Goal: Information Seeking & Learning: Learn about a topic

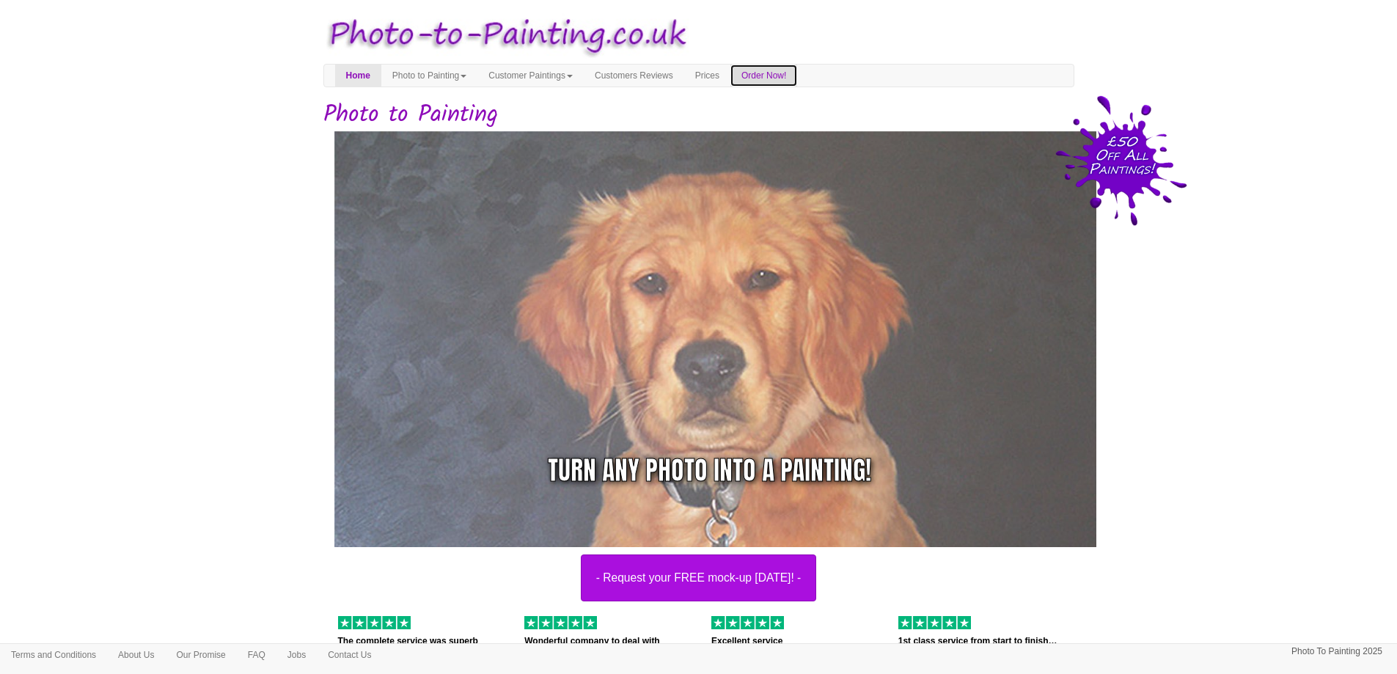
click at [797, 73] on link "Order Now!" at bounding box center [763, 76] width 67 height 22
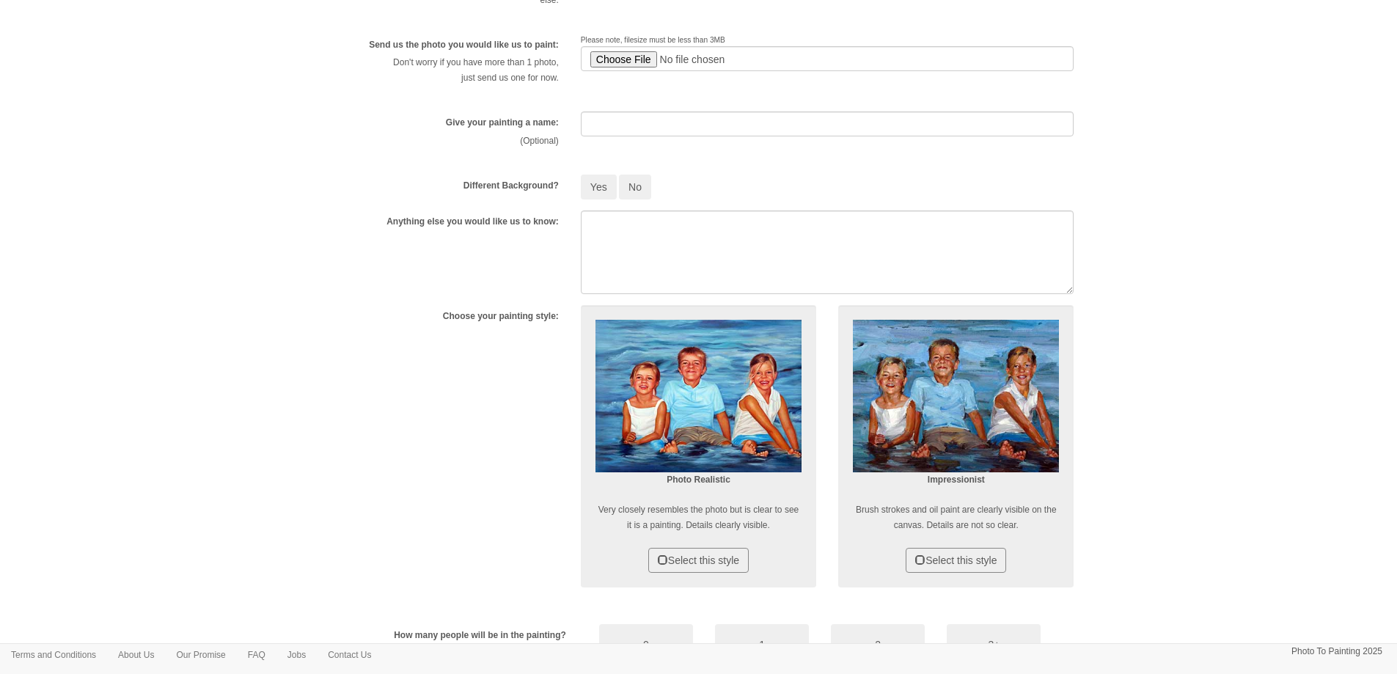
scroll to position [293, 0]
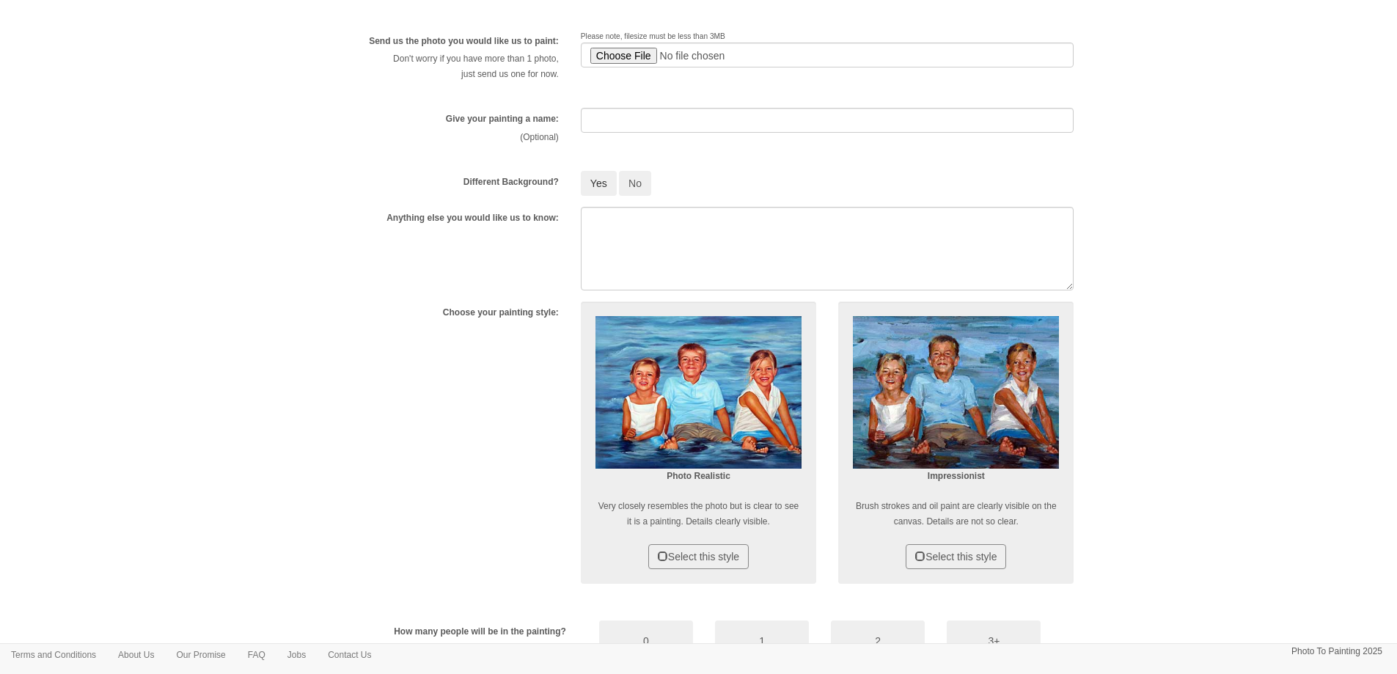
drag, startPoint x: 596, startPoint y: 181, endPoint x: 601, endPoint y: 206, distance: 25.3
click at [599, 181] on button "Yes" at bounding box center [599, 183] width 36 height 25
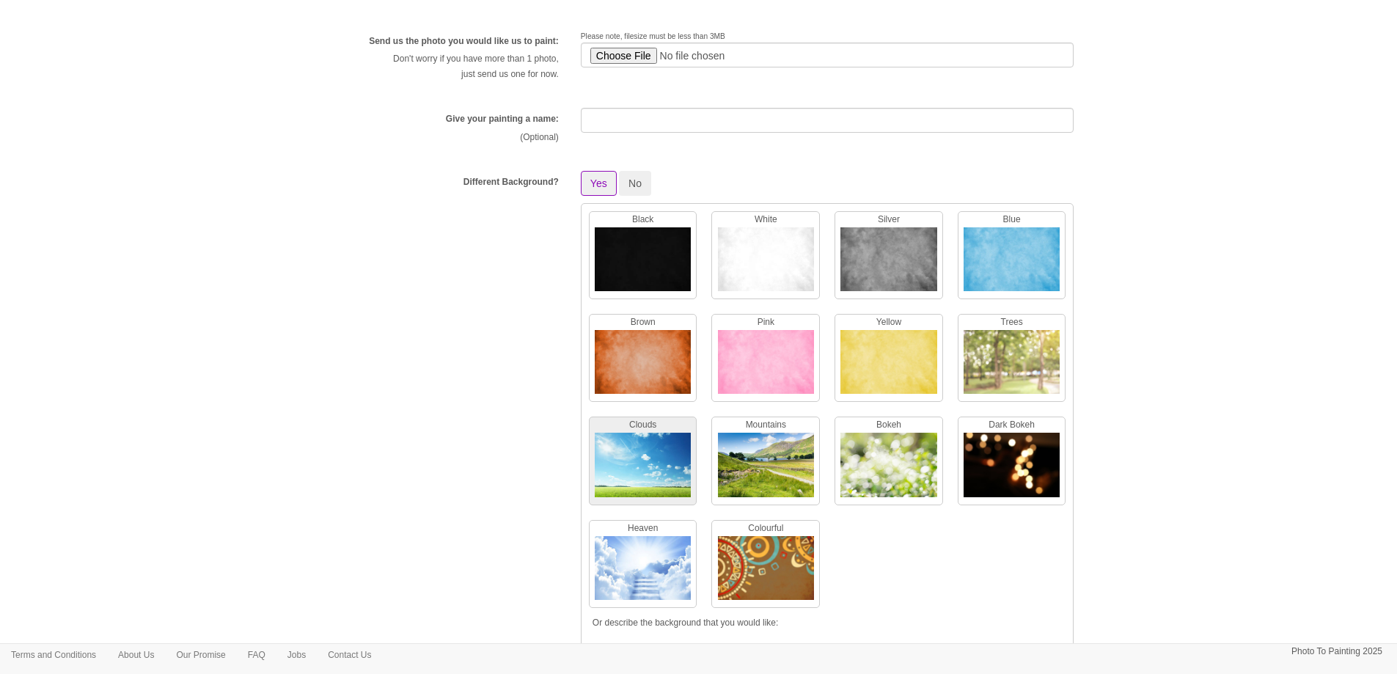
click at [668, 464] on img at bounding box center [643, 468] width 96 height 71
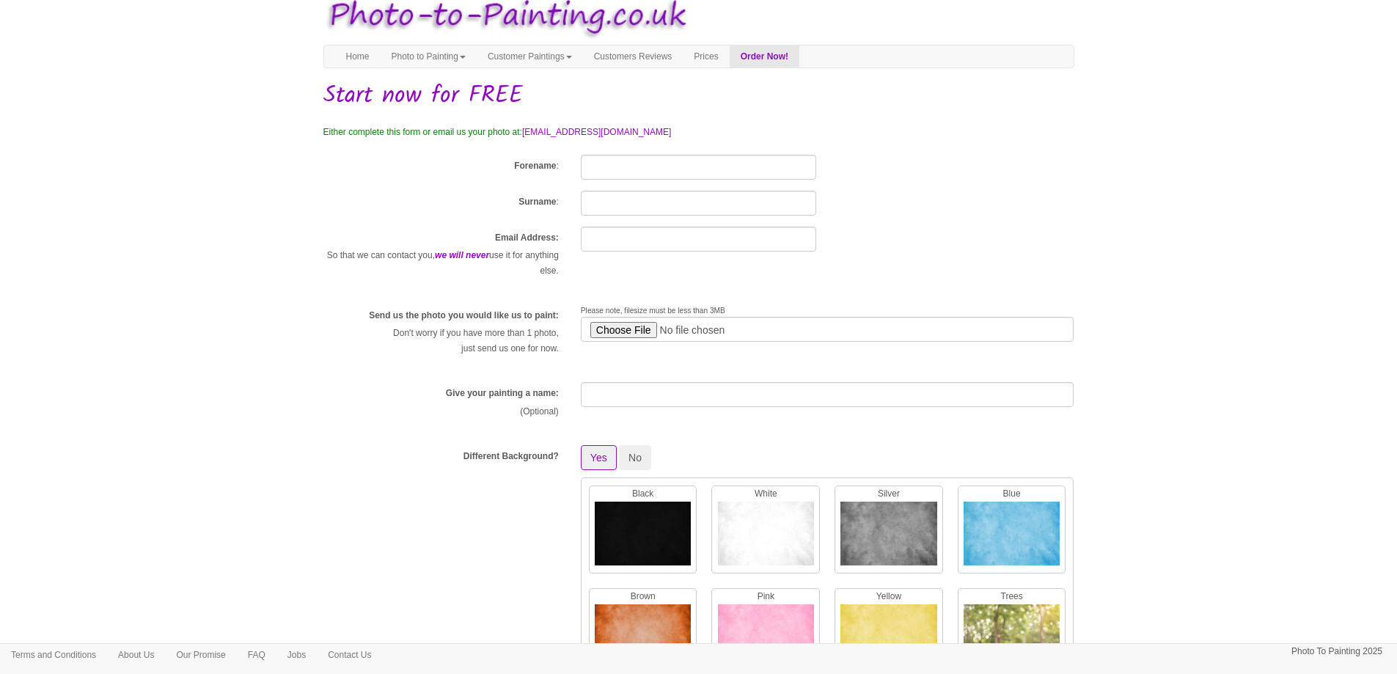
scroll to position [0, 0]
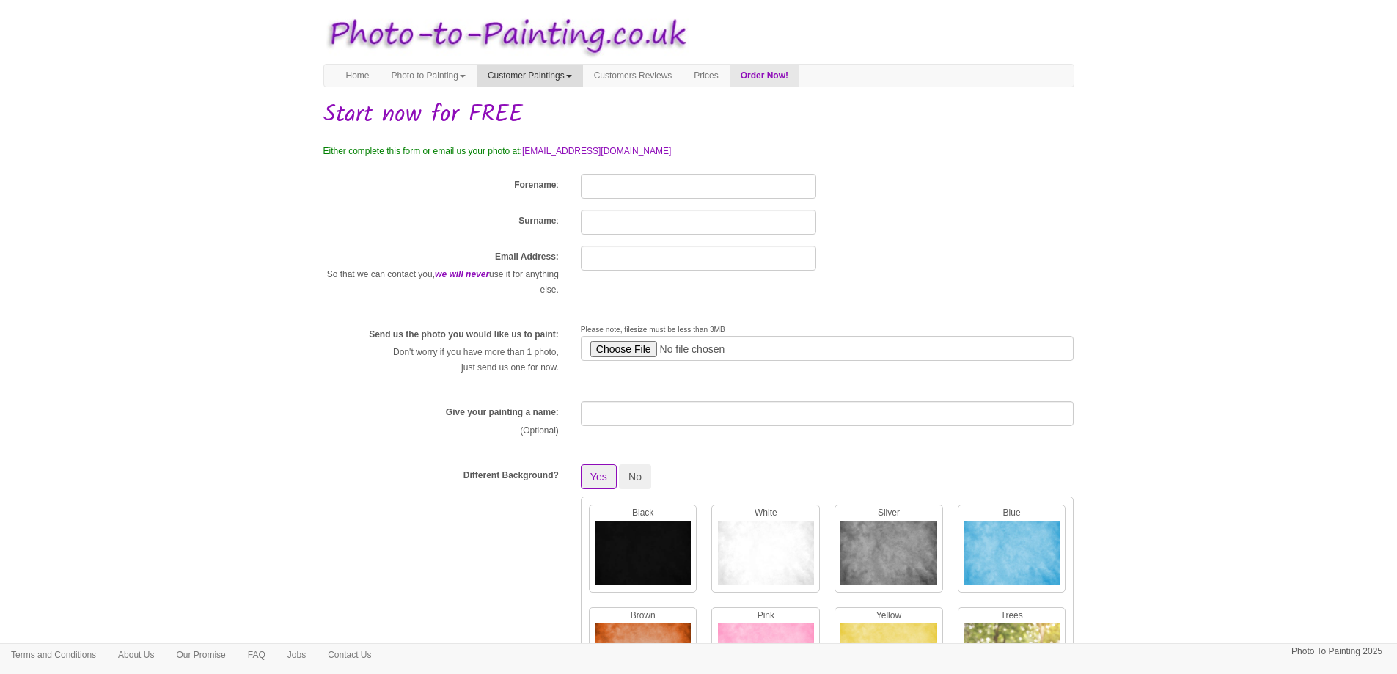
click at [570, 78] on link "Customer Paintings" at bounding box center [530, 76] width 106 height 22
click at [573, 103] on link "Customer Paintings" at bounding box center [535, 101] width 116 height 20
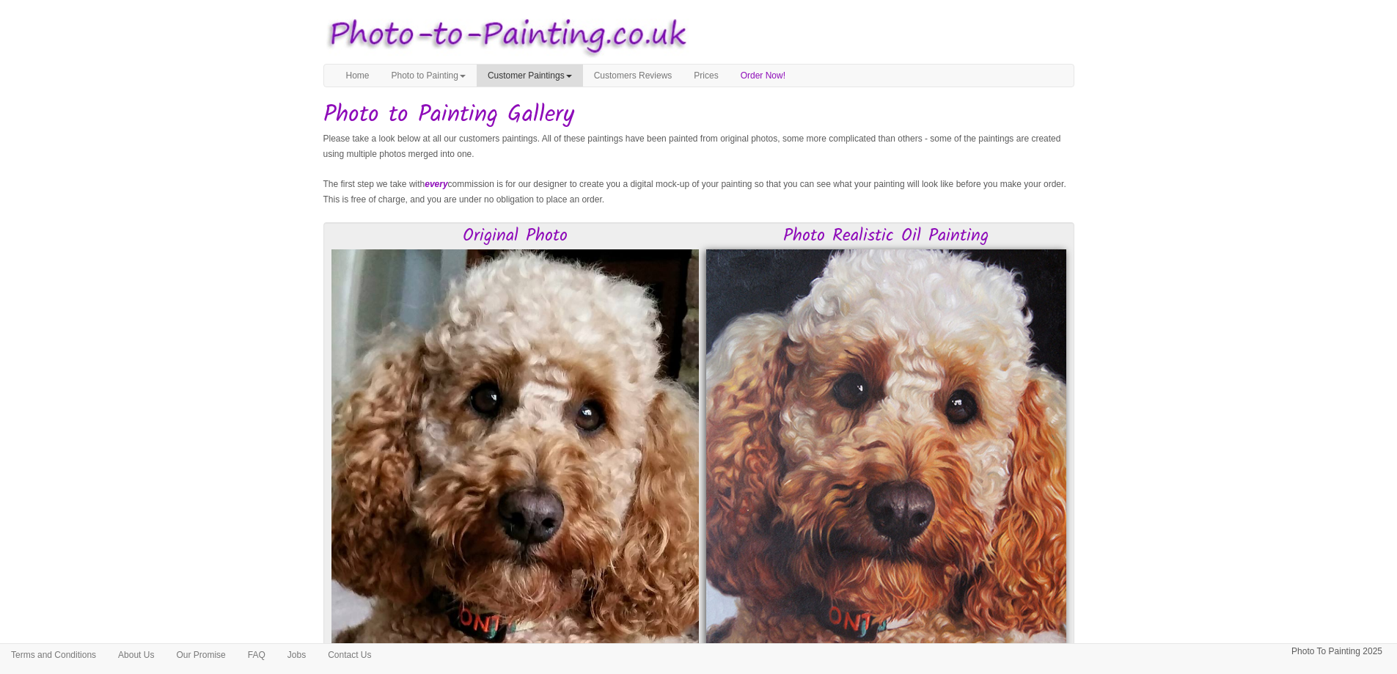
click at [573, 70] on link "Customer Paintings" at bounding box center [530, 76] width 106 height 22
click at [544, 137] on link "Paintings of the Year" at bounding box center [535, 141] width 116 height 20
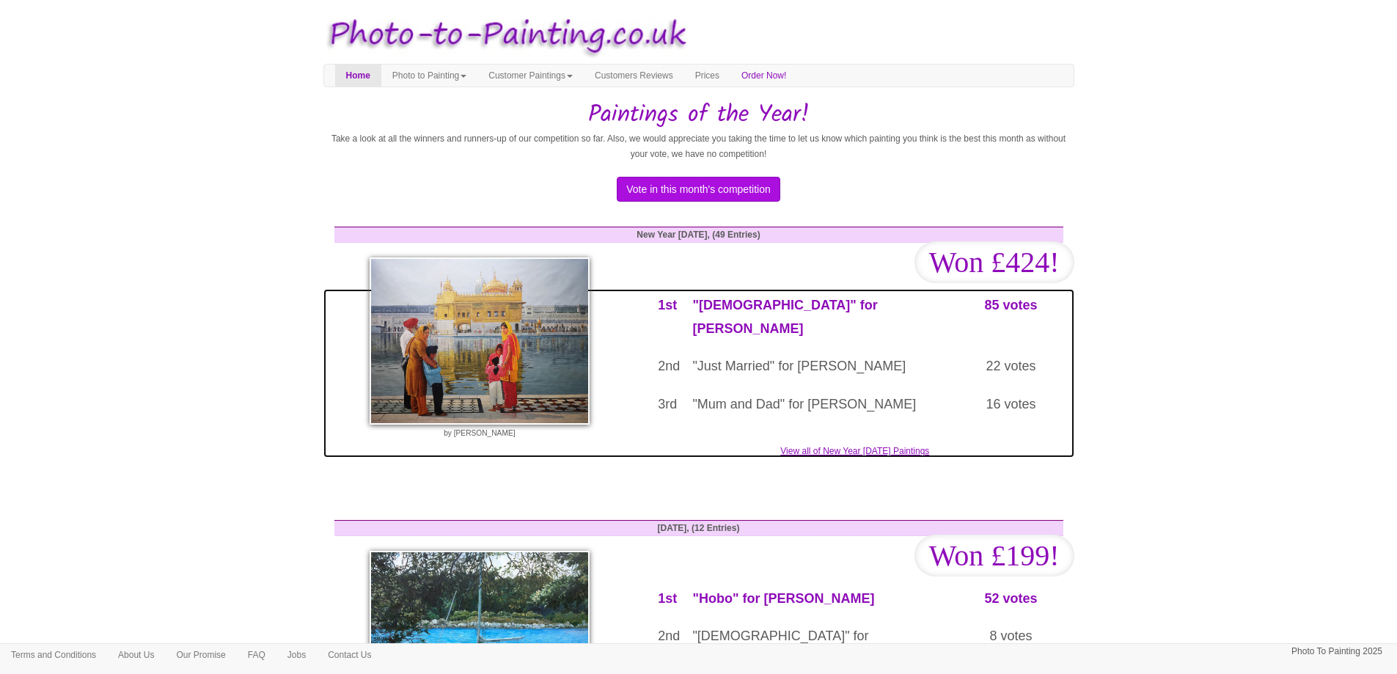
click at [896, 429] on link "View all of New Year 2025 Paintings" at bounding box center [698, 373] width 751 height 169
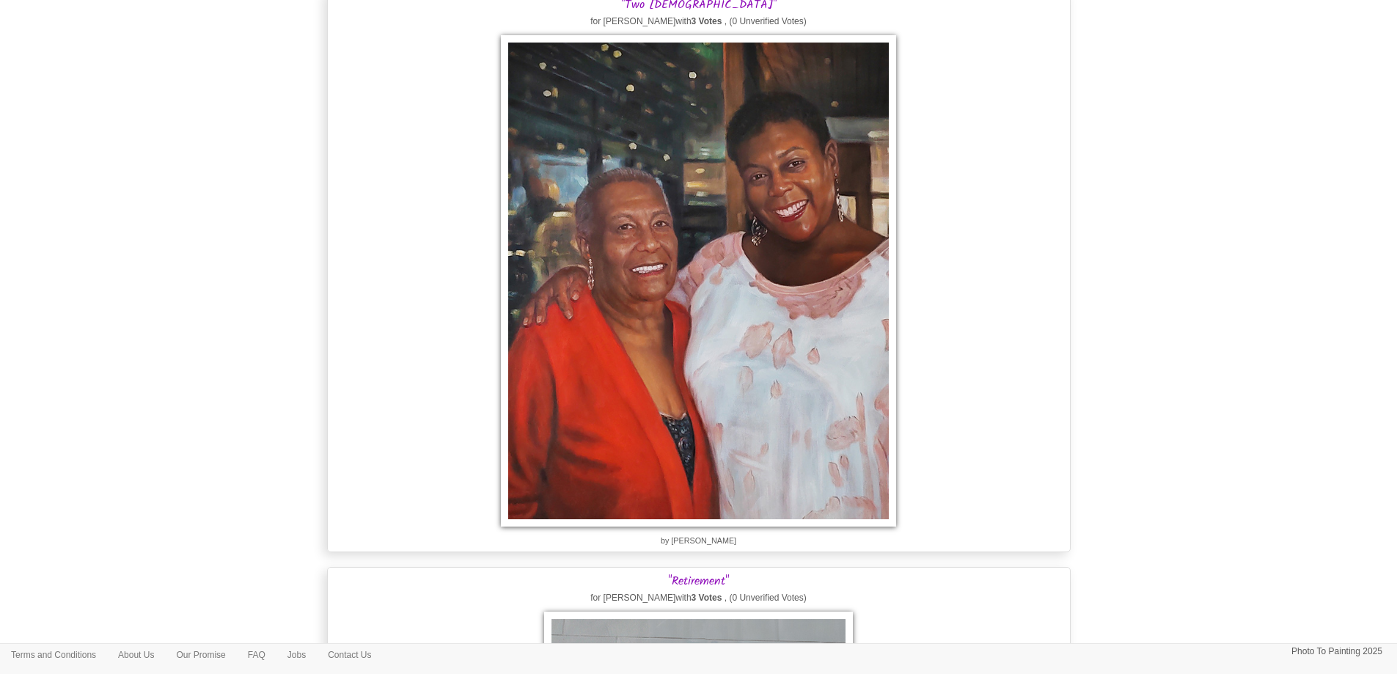
scroll to position [3959, 0]
